Goal: Task Accomplishment & Management: Manage account settings

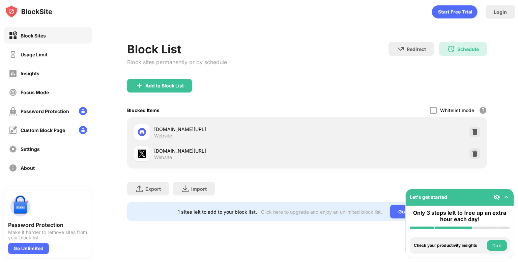
click at [270, 42] on div "Block List Block sites permanently or by schedule Redirect Choose a site to be …" at bounding box center [307, 131] width 422 height 216
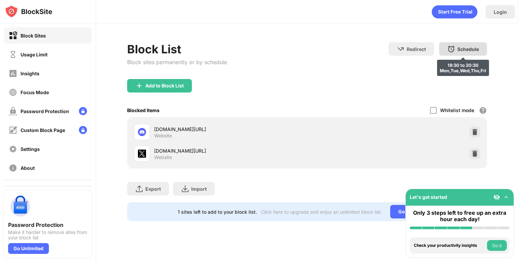
click at [464, 45] on div "Schedule 18:30 to 20:30 Mon,Tue,Wed,Thu,Fri" at bounding box center [463, 48] width 48 height 13
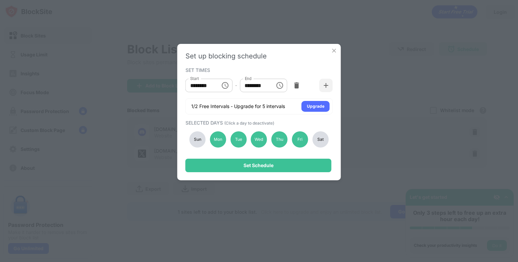
click at [226, 86] on icon "Choose time, selected time is 6:30 PM" at bounding box center [225, 85] width 8 height 8
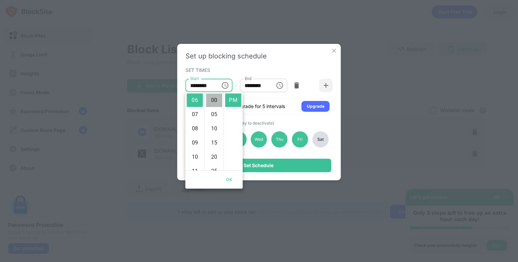
click at [213, 102] on li "00" at bounding box center [214, 99] width 16 height 13
type input "********"
click at [278, 61] on div "Set up blocking schedule SET TIMES Start ******** Start - End ******** End 1/2 …" at bounding box center [259, 112] width 164 height 136
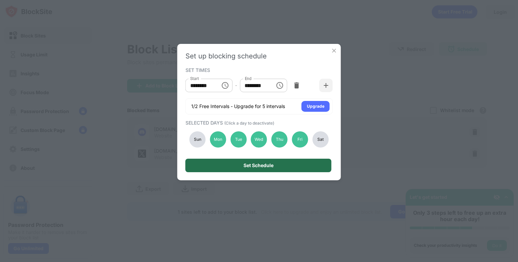
click at [247, 167] on div "Set Schedule" at bounding box center [258, 165] width 30 height 5
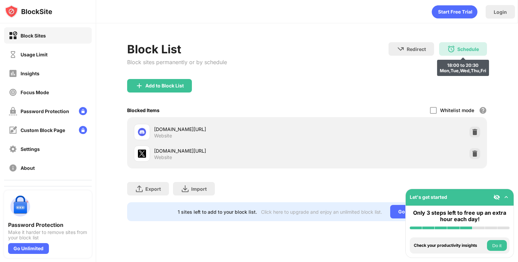
click at [458, 51] on div "Schedule" at bounding box center [468, 49] width 22 height 6
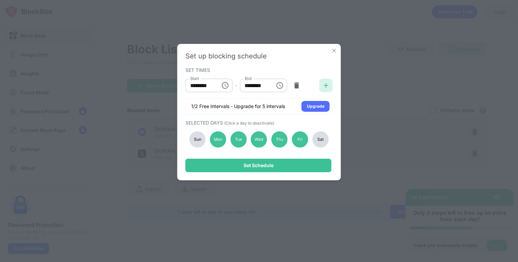
click at [325, 84] on img at bounding box center [326, 85] width 7 height 7
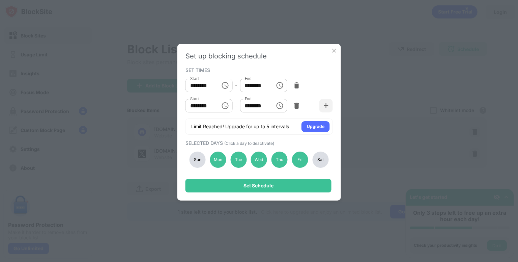
click at [334, 50] on img at bounding box center [334, 50] width 7 height 7
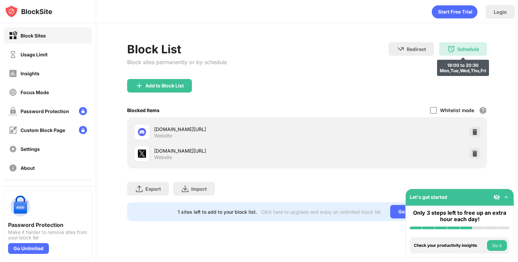
click at [458, 50] on div "Schedule" at bounding box center [468, 49] width 22 height 6
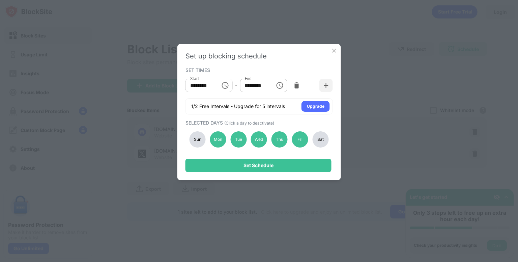
click at [334, 52] on img at bounding box center [334, 50] width 7 height 7
